Goal: Check status: Check status

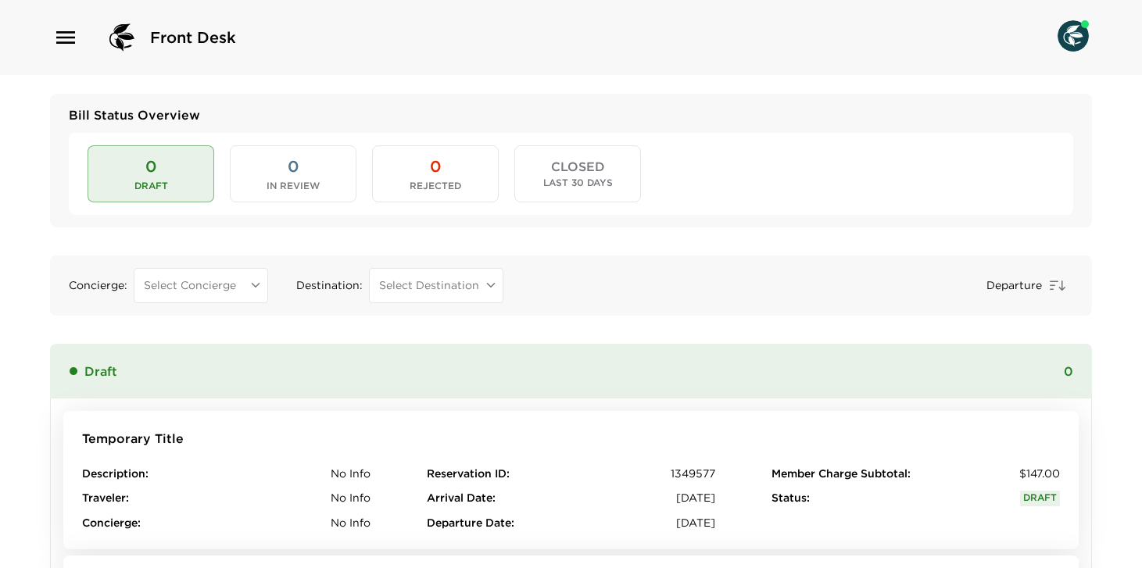
scroll to position [1428, 0]
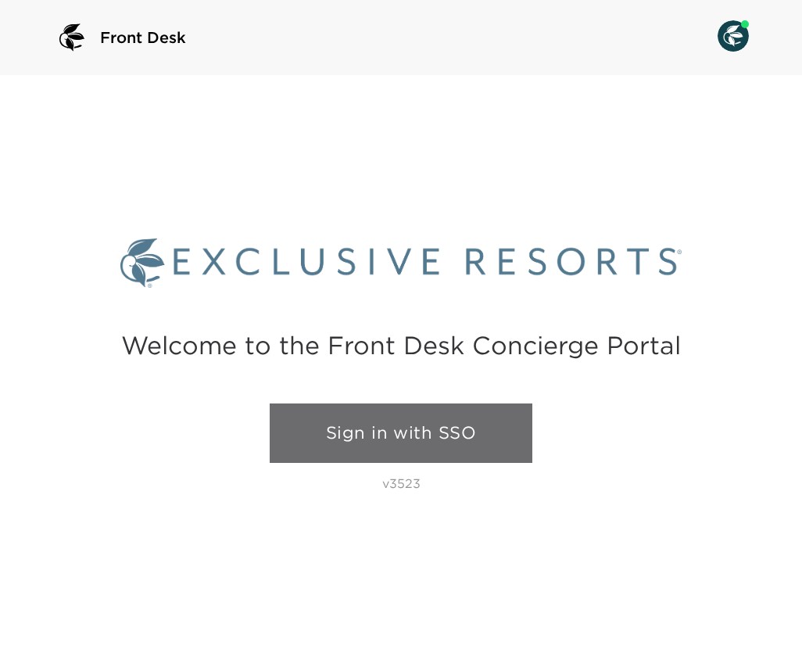
click at [360, 444] on link "Sign in with SSO" at bounding box center [401, 432] width 263 height 59
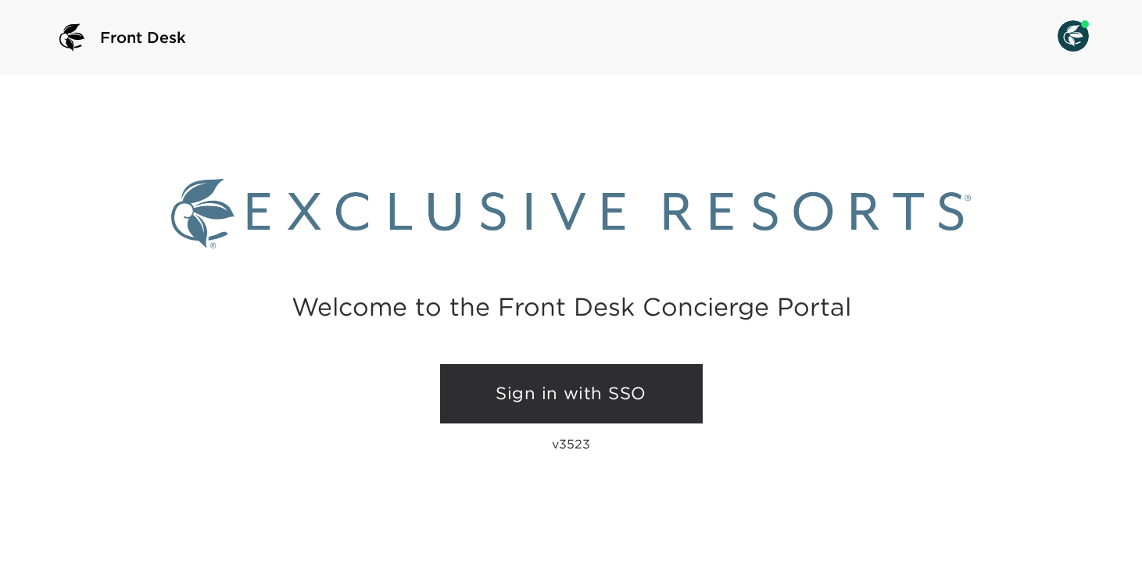
click at [483, 414] on link "Sign in with SSO" at bounding box center [571, 393] width 263 height 59
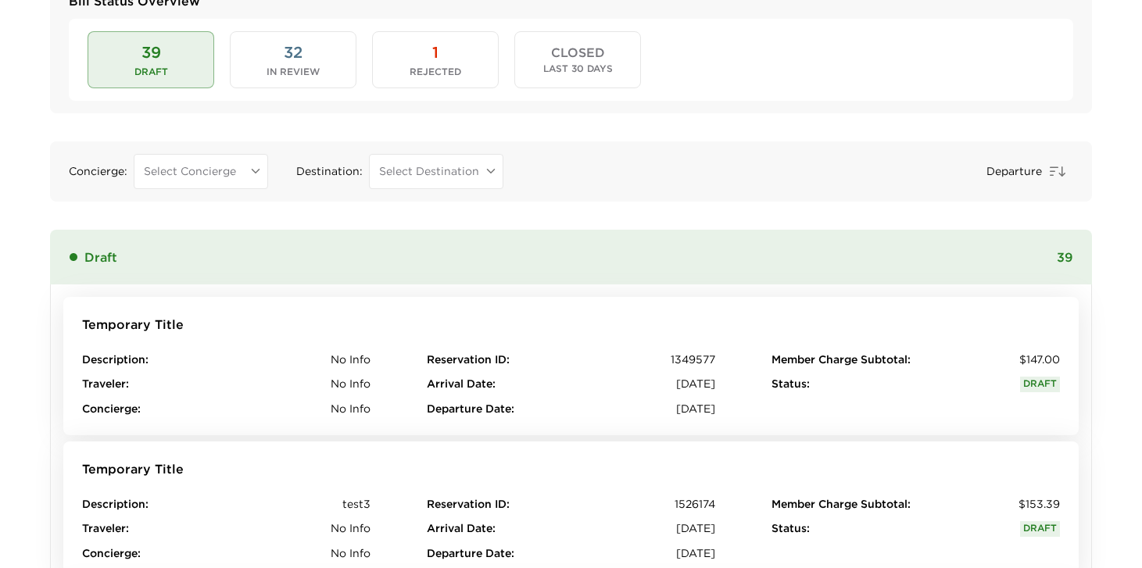
scroll to position [119, 0]
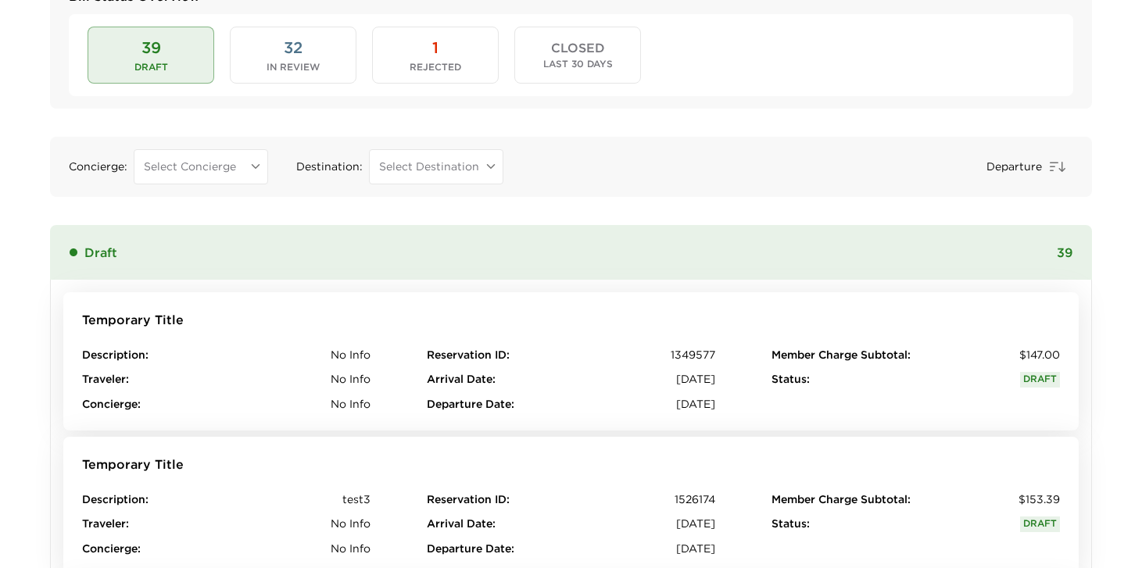
click at [310, 66] on span "In Review" at bounding box center [293, 67] width 53 height 11
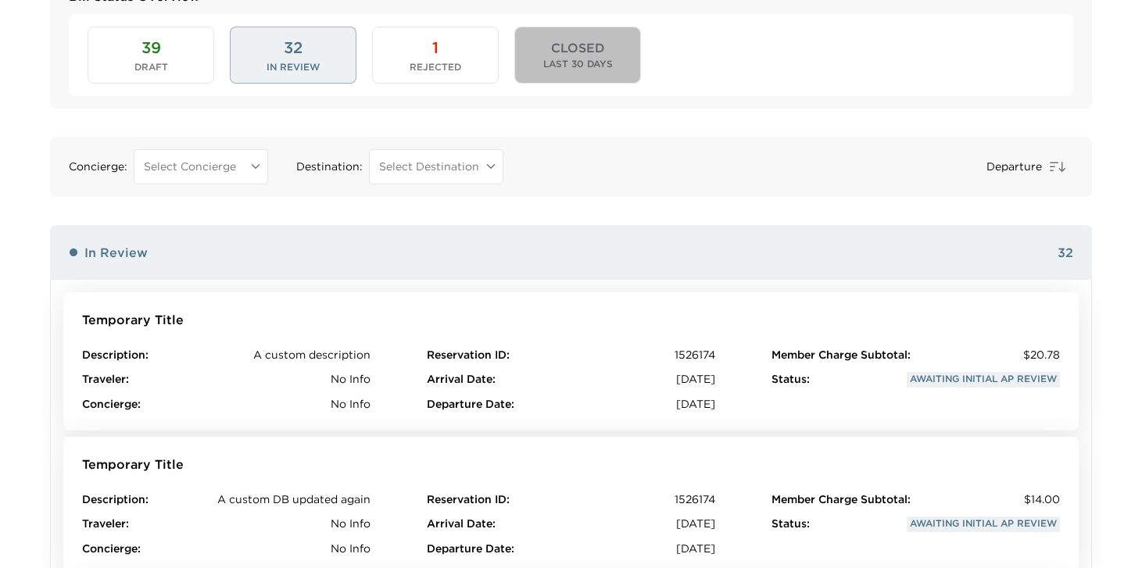
click at [605, 59] on span "Last 30 Days" at bounding box center [578, 64] width 70 height 11
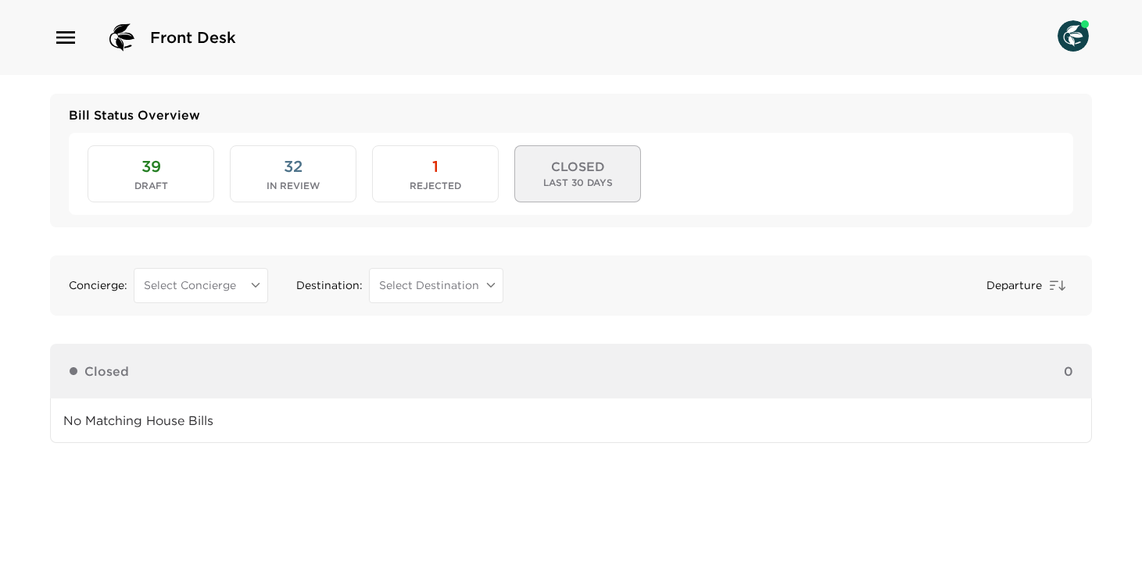
click at [301, 169] on span "32" at bounding box center [293, 167] width 19 height 22
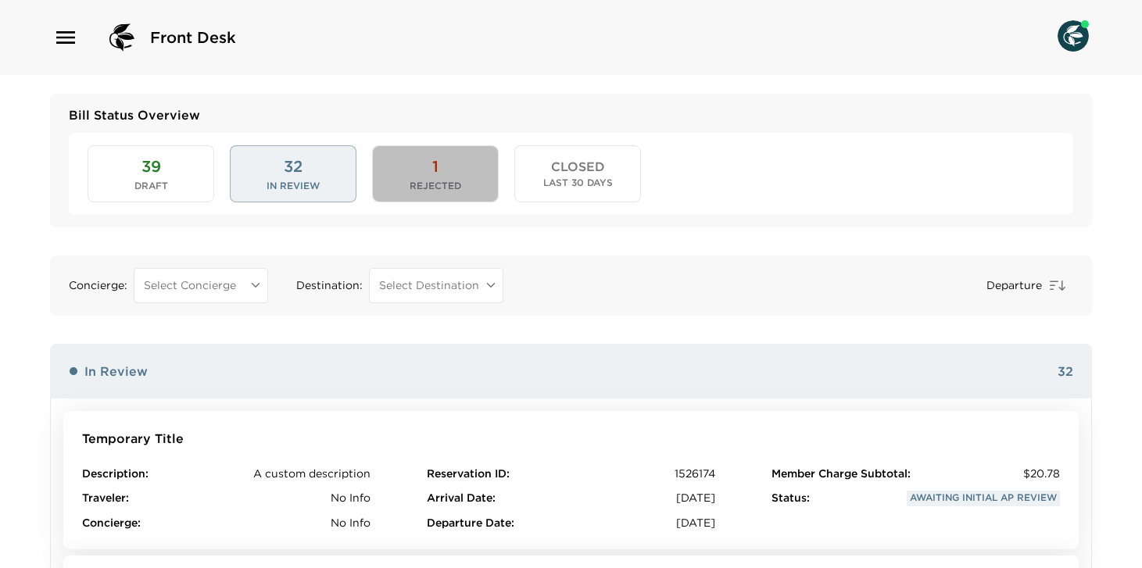
click at [444, 188] on span "Rejected" at bounding box center [436, 186] width 52 height 11
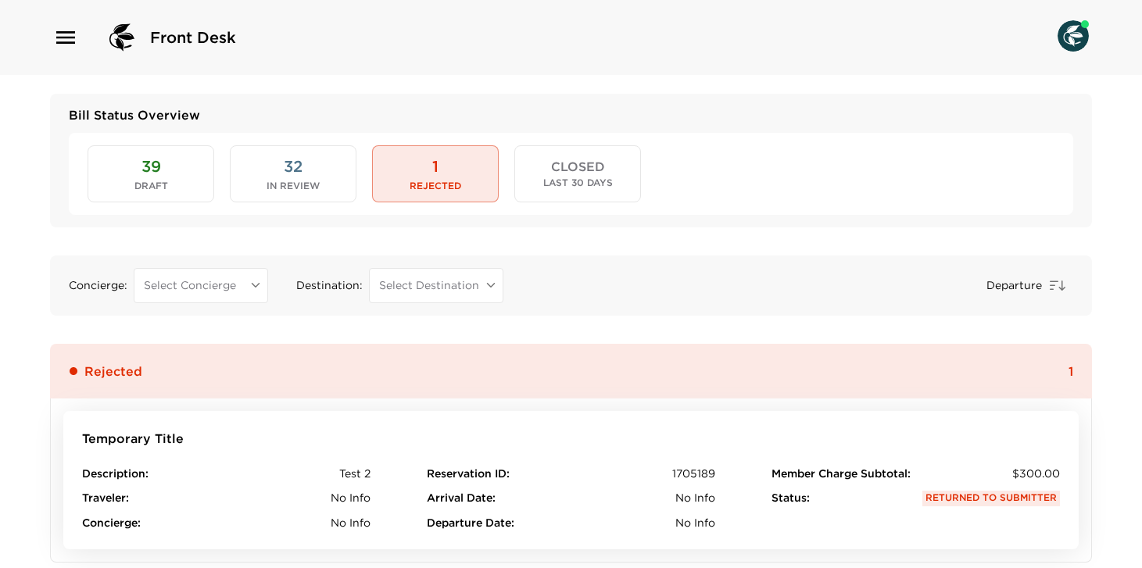
click at [288, 181] on span "In Review" at bounding box center [293, 186] width 53 height 11
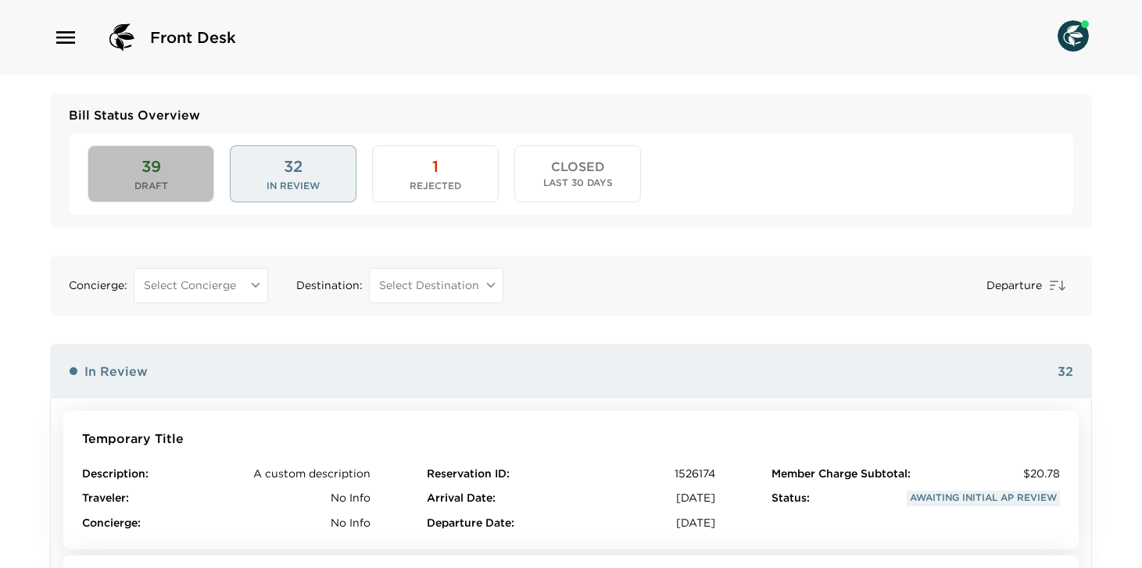
click at [178, 169] on button "39 Draft" at bounding box center [151, 173] width 127 height 56
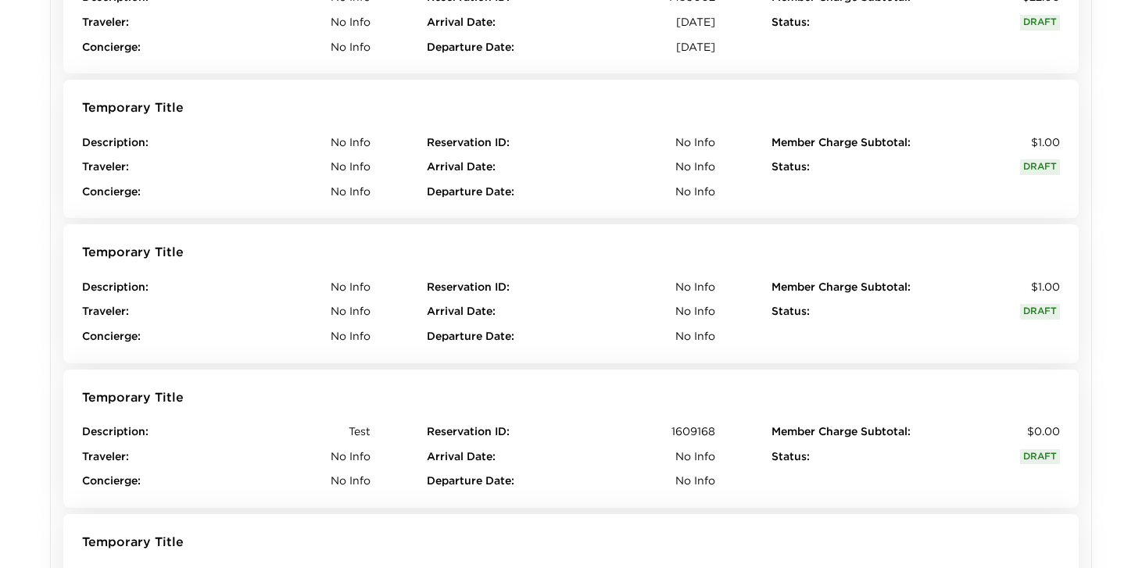
scroll to position [2225, 0]
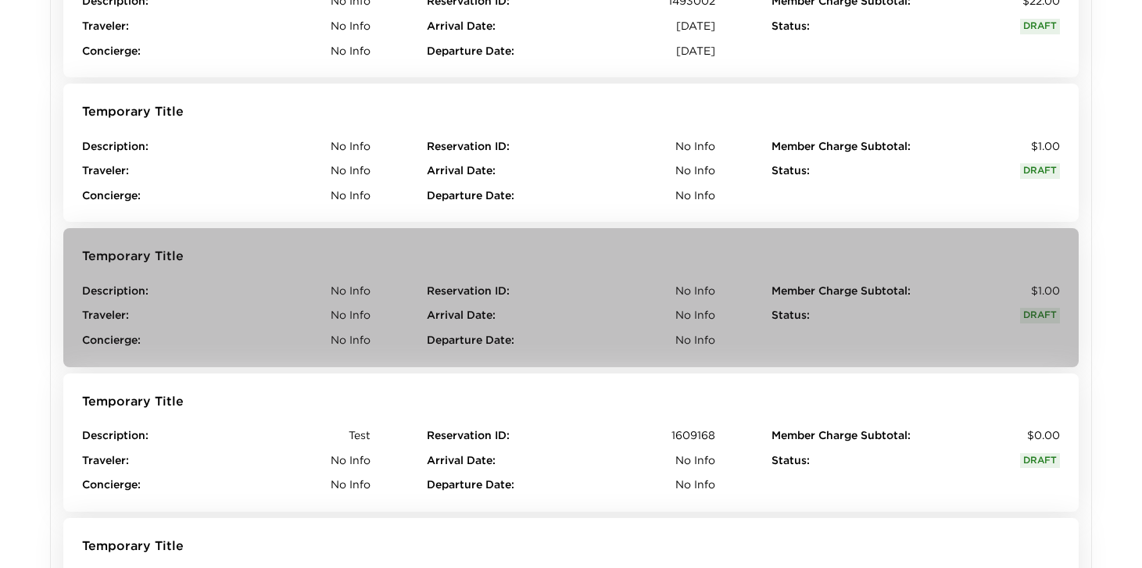
click at [362, 284] on span "No Info" at bounding box center [351, 292] width 40 height 16
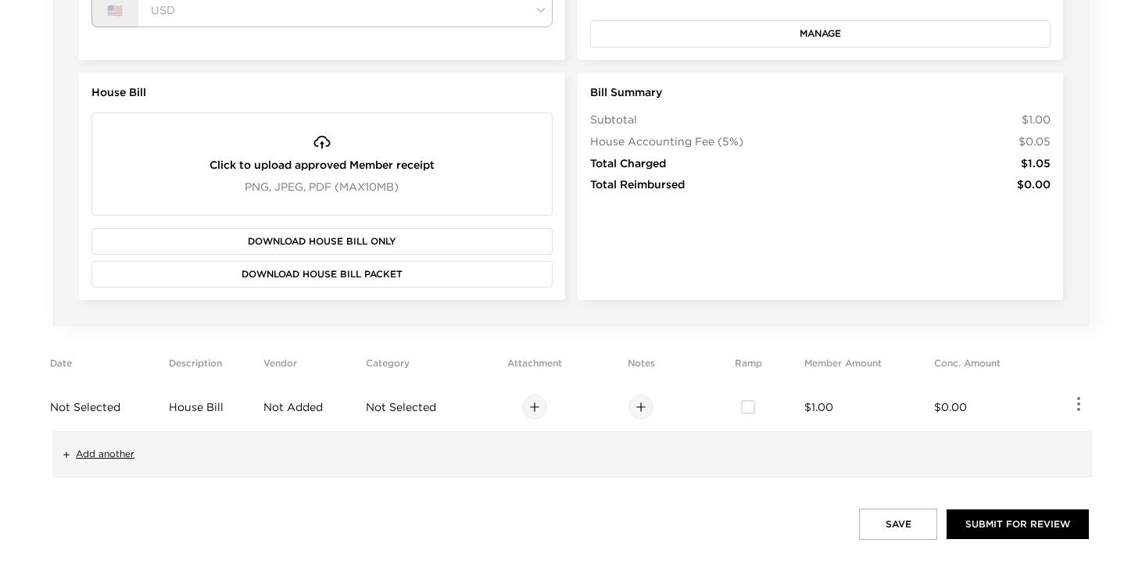
scroll to position [313, 0]
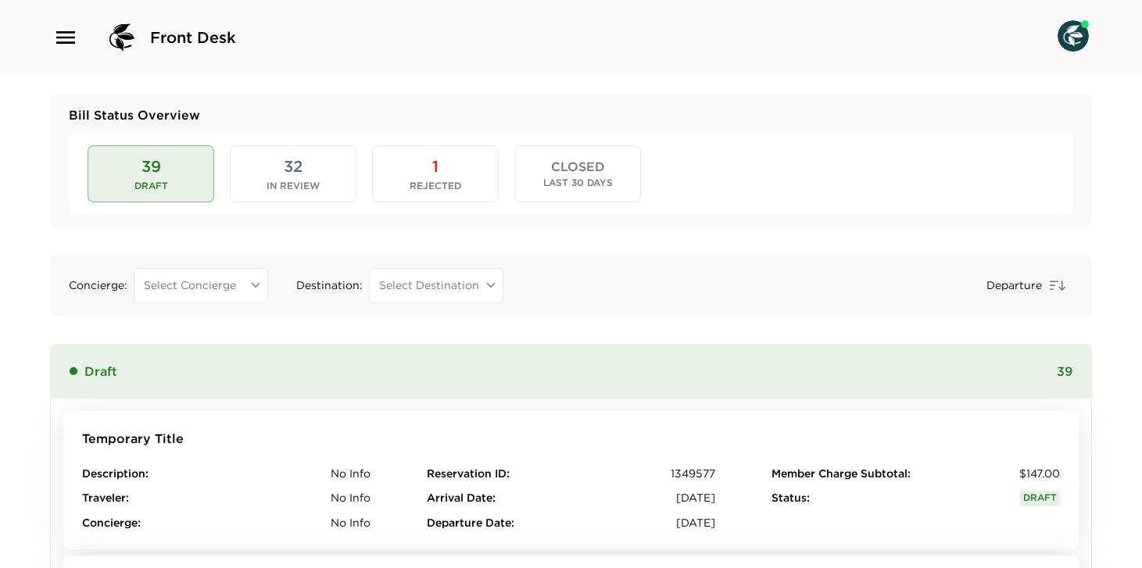
click at [410, 292] on body "Front Desk Bill Status Overview 39 Draft 32 In Review 1 Rejected CLOSED Last 30…" at bounding box center [571, 284] width 1142 height 568
click at [273, 285] on div at bounding box center [571, 284] width 1142 height 568
click at [210, 281] on body "Front Desk Bill Status Overview 39 Draft 32 In Review 1 Rejected CLOSED Last 30…" at bounding box center [571, 284] width 1142 height 568
click at [905, 292] on div at bounding box center [571, 284] width 1142 height 568
click at [1054, 289] on icon "button" at bounding box center [1057, 285] width 19 height 19
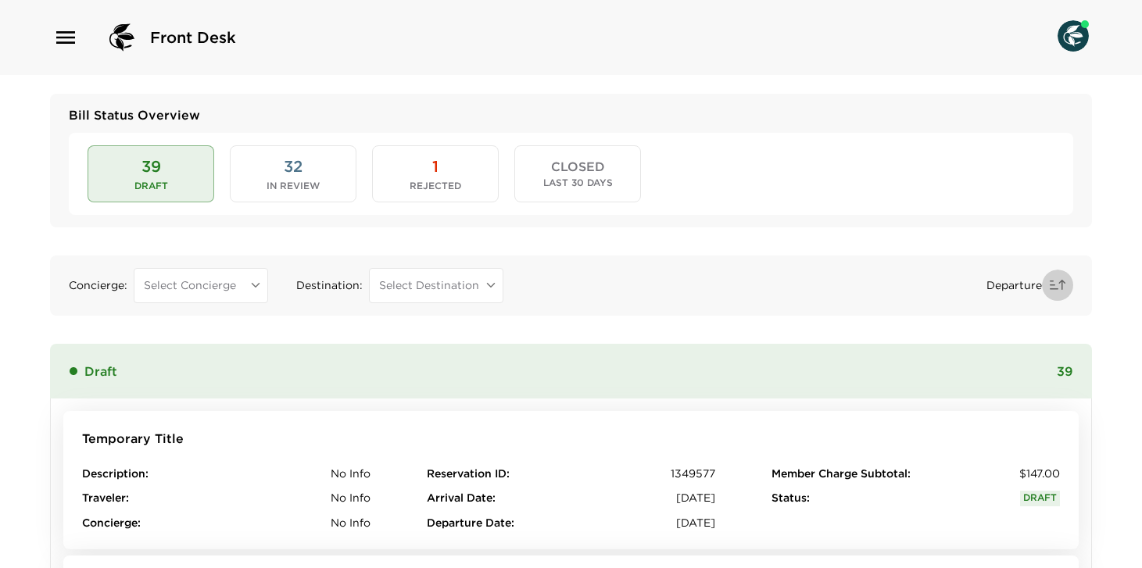
click at [1054, 289] on icon "button" at bounding box center [1058, 285] width 16 height 10
